Goal: Task Accomplishment & Management: Complete application form

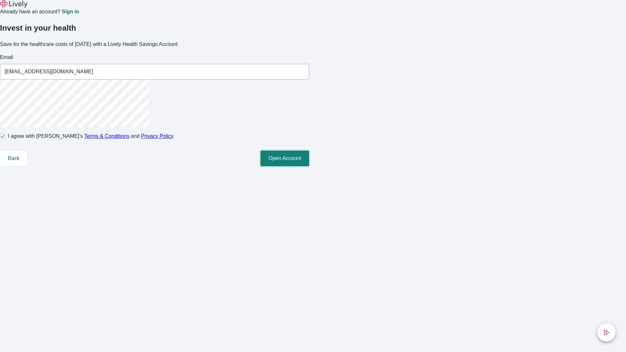
click at [309, 166] on button "Open Account" at bounding box center [284, 159] width 49 height 16
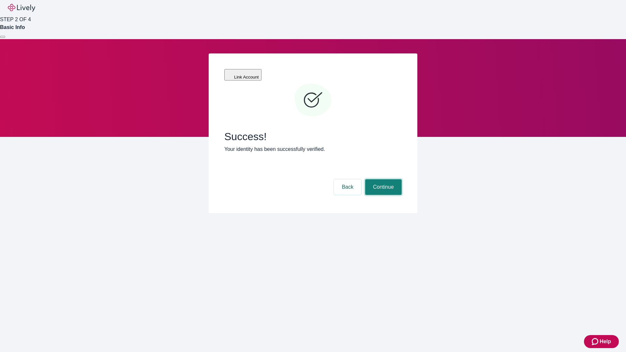
click at [382, 179] on button "Continue" at bounding box center [383, 187] width 37 height 16
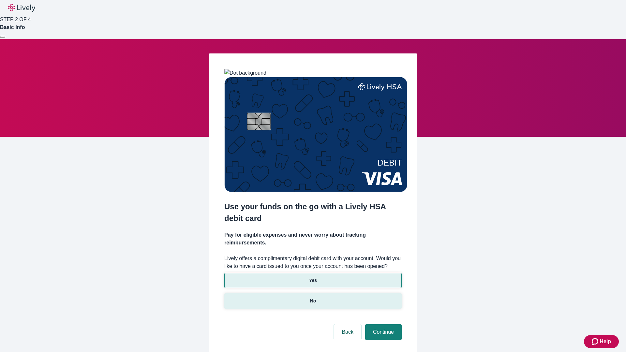
click at [313, 298] on p "No" at bounding box center [313, 301] width 6 height 7
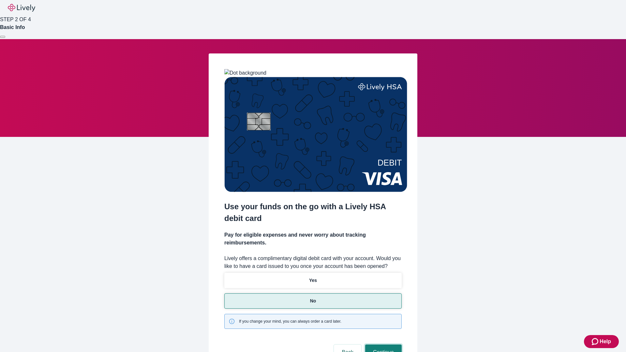
click at [382, 345] on button "Continue" at bounding box center [383, 353] width 37 height 16
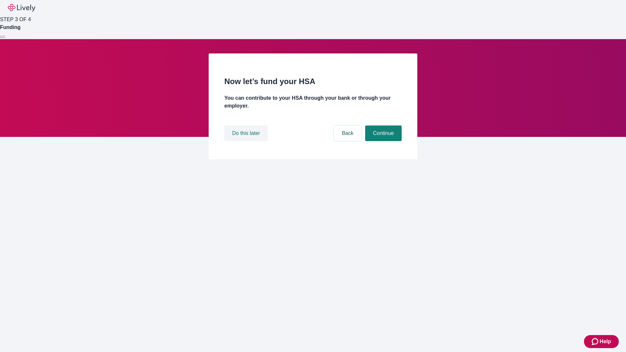
click at [247, 141] on button "Do this later" at bounding box center [245, 133] width 43 height 16
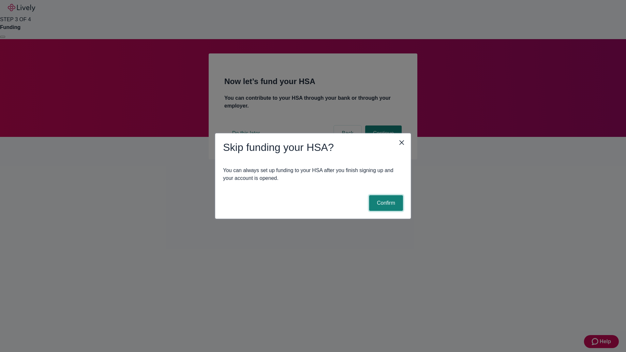
click at [385, 203] on button "Confirm" at bounding box center [386, 203] width 34 height 16
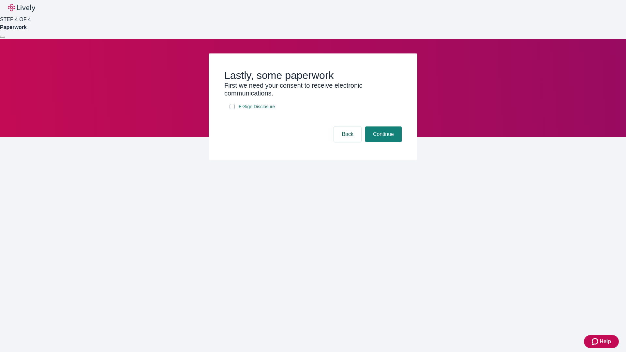
click at [232, 109] on input "E-Sign Disclosure" at bounding box center [231, 106] width 5 height 5
checkbox input "true"
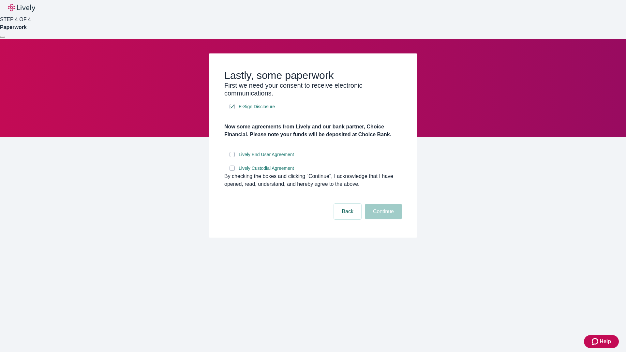
click at [232, 157] on input "Lively End User Agreement" at bounding box center [231, 154] width 5 height 5
checkbox input "true"
click at [232, 171] on input "Lively Custodial Agreement" at bounding box center [231, 168] width 5 height 5
checkbox input "true"
click at [382, 219] on button "Continue" at bounding box center [383, 212] width 37 height 16
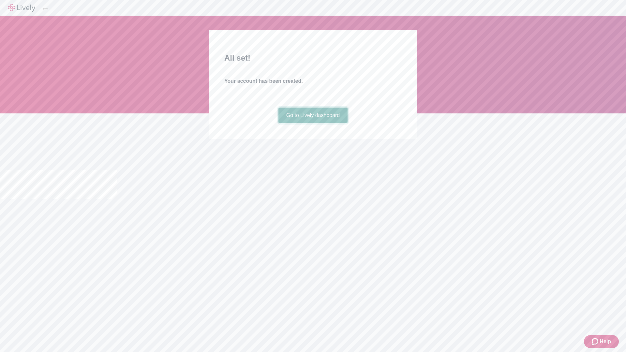
click at [313, 123] on link "Go to Lively dashboard" at bounding box center [312, 116] width 69 height 16
